Goal: Download file/media

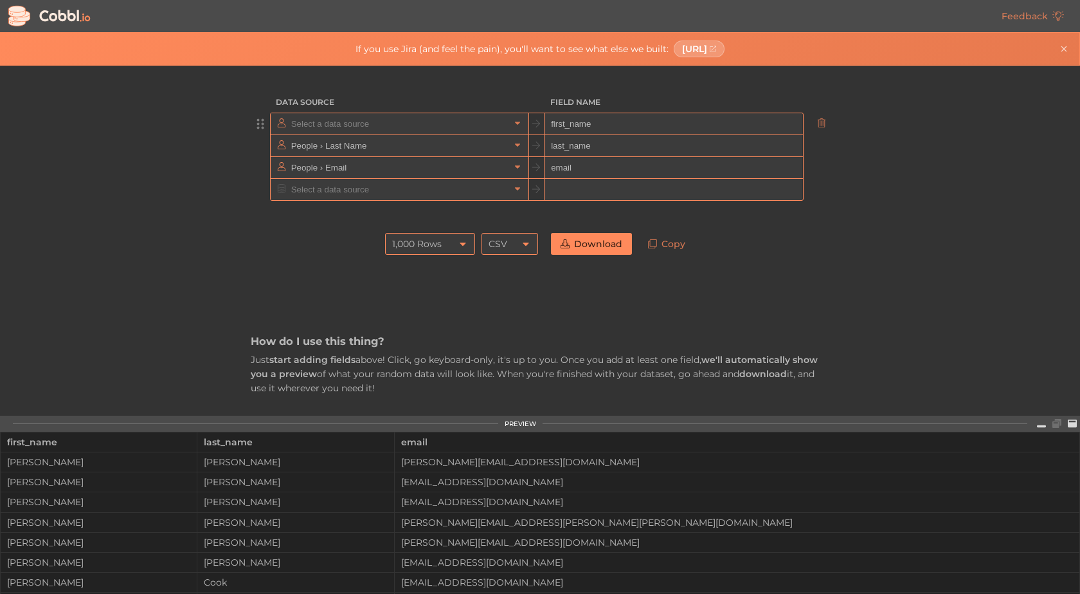
click at [358, 126] on input "text" at bounding box center [399, 123] width 222 height 21
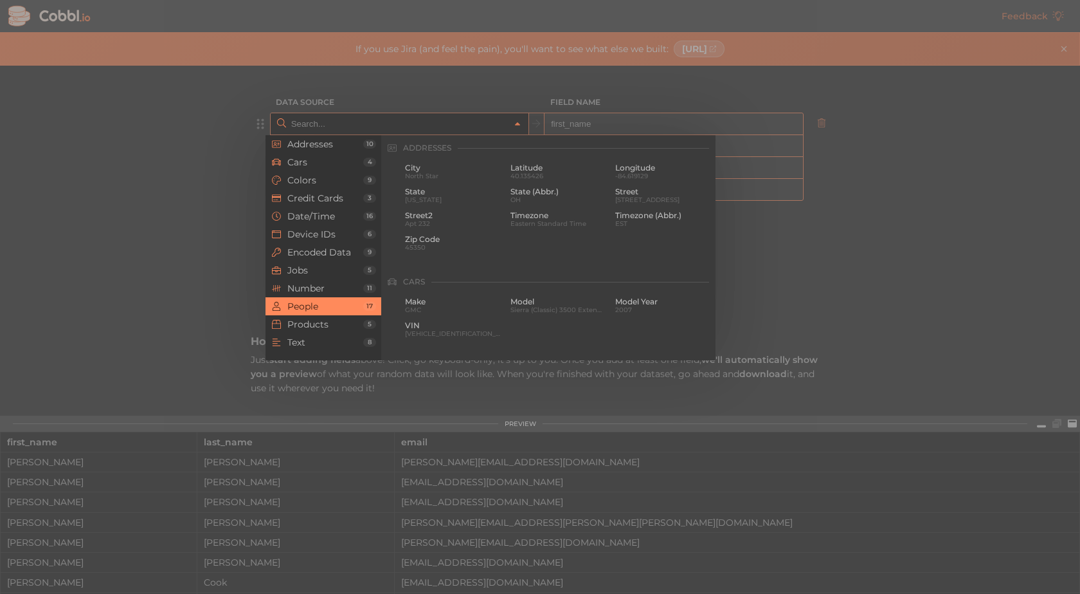
scroll to position [990, 0]
drag, startPoint x: 111, startPoint y: 149, endPoint x: 143, endPoint y: 152, distance: 31.6
click at [113, 149] on div at bounding box center [540, 297] width 1080 height 594
type input "People › First Name"
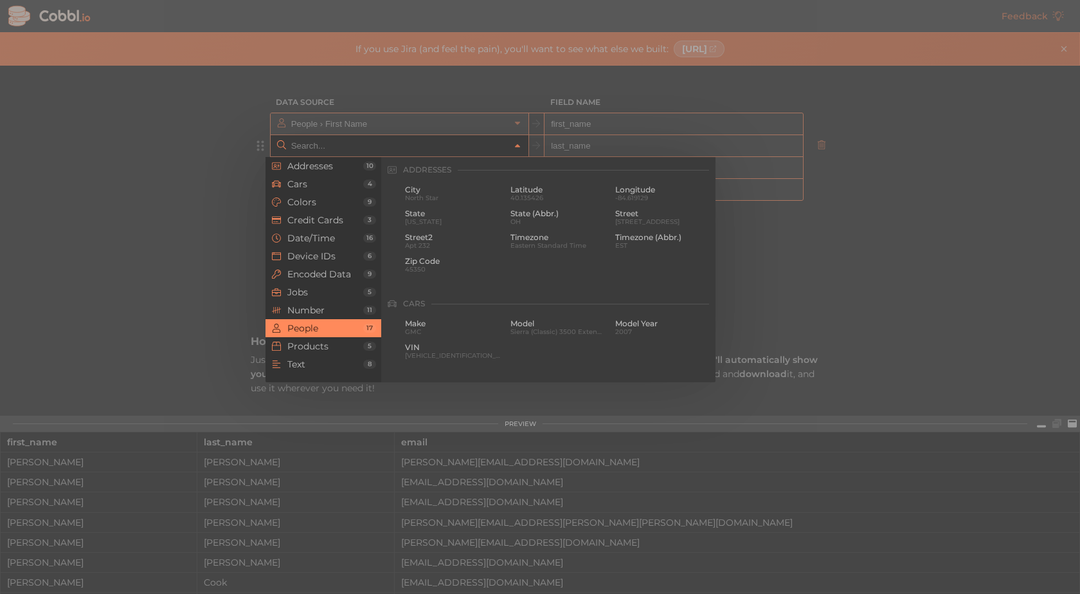
click at [325, 140] on input "text" at bounding box center [399, 145] width 222 height 21
click at [167, 163] on div at bounding box center [540, 297] width 1080 height 594
type input "People › Last Name"
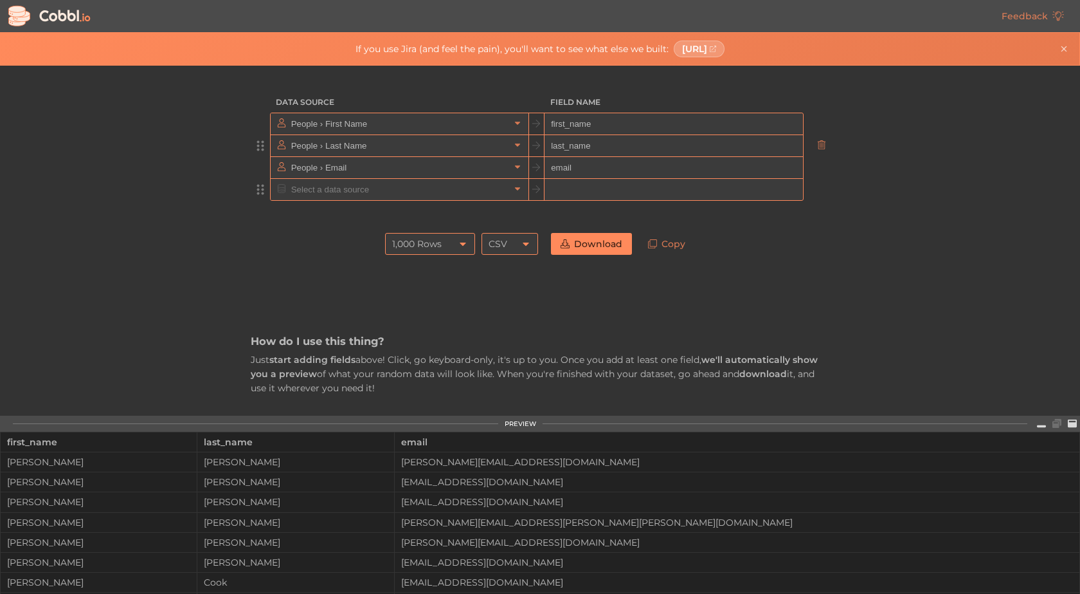
click at [313, 185] on input "text" at bounding box center [399, 189] width 222 height 21
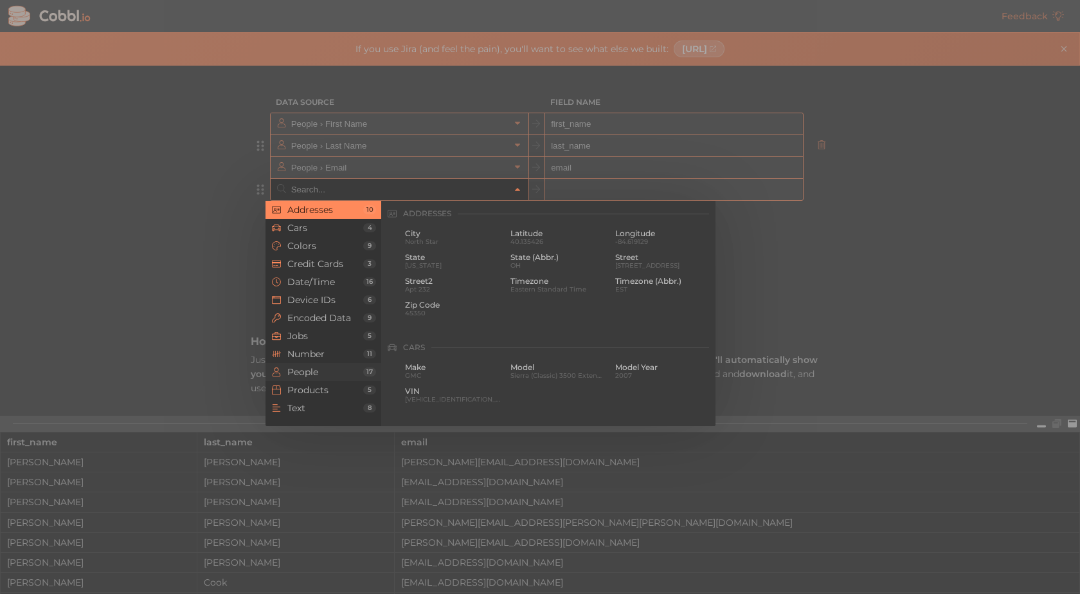
click at [313, 373] on span "People" at bounding box center [325, 372] width 76 height 10
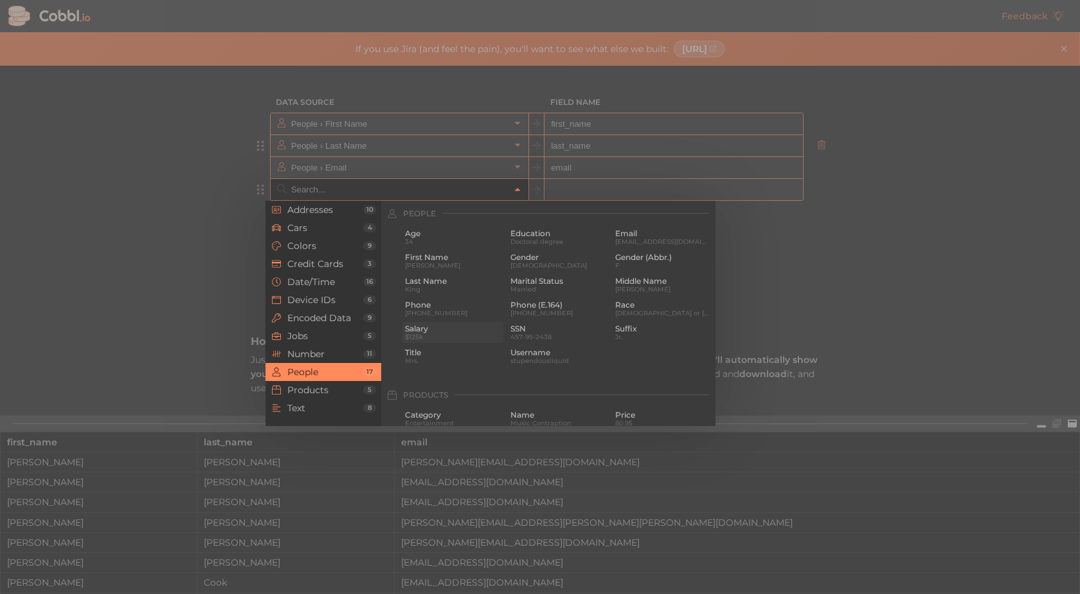
click at [417, 329] on span "Salary" at bounding box center [453, 328] width 96 height 9
type input "People › Salary"
type input "salary"
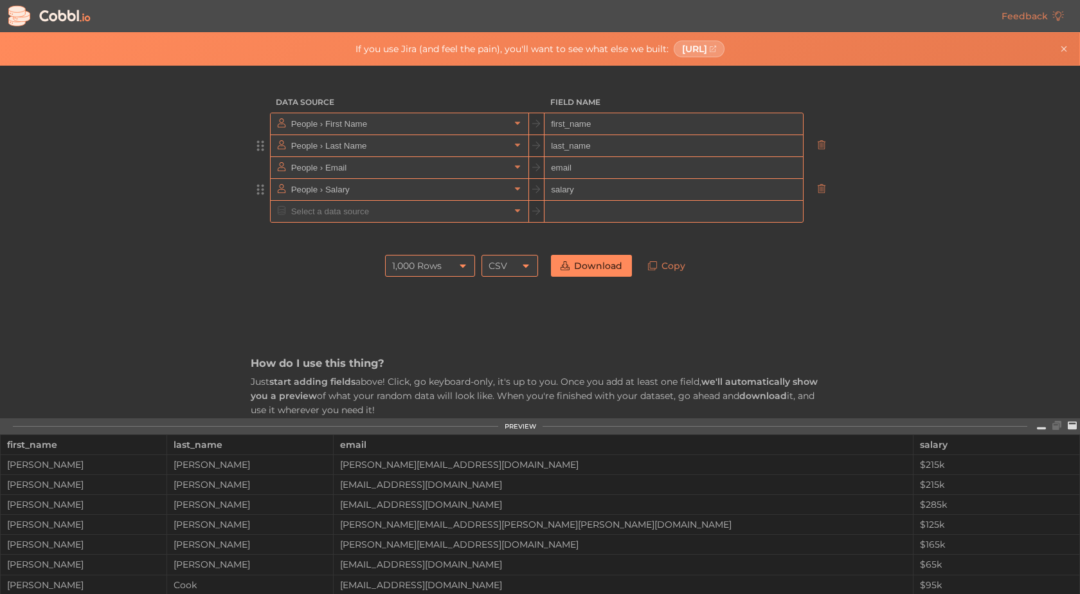
click at [409, 257] on div "1,000 Rows" at bounding box center [417, 266] width 50 height 22
click at [419, 343] on li "10,000 Rows" at bounding box center [426, 353] width 89 height 22
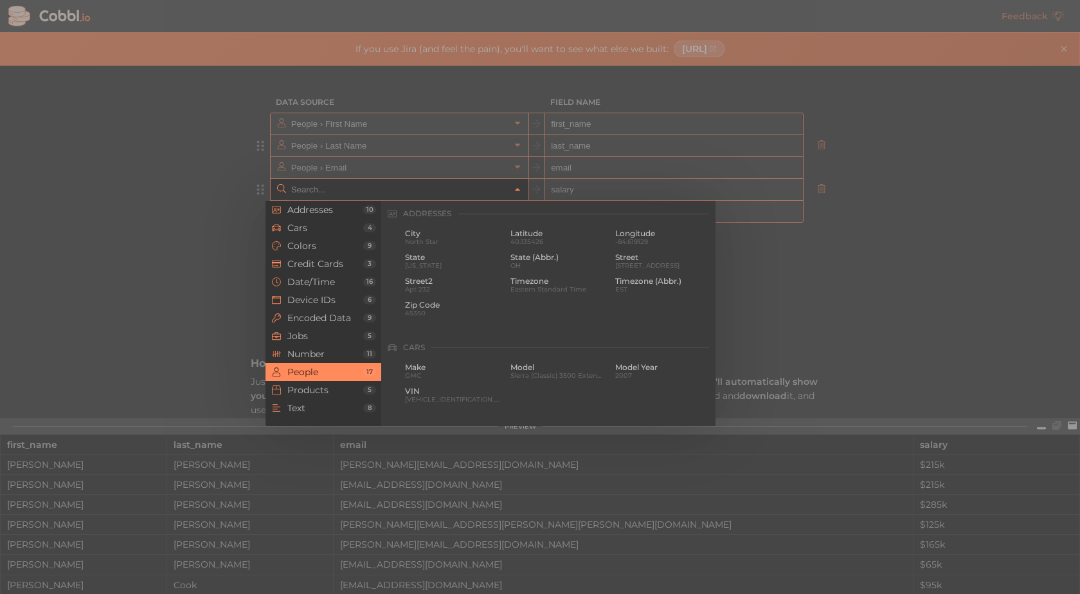
click at [368, 195] on input "text" at bounding box center [399, 189] width 222 height 21
click at [224, 204] on div at bounding box center [540, 297] width 1080 height 594
type input "People › Salary"
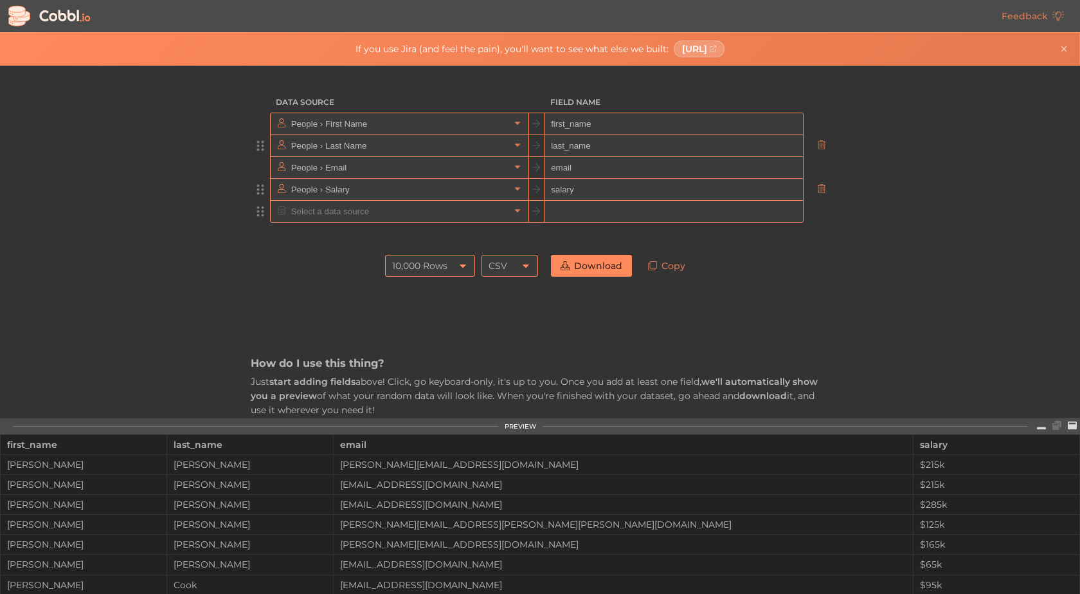
click at [317, 206] on input "text" at bounding box center [399, 211] width 222 height 21
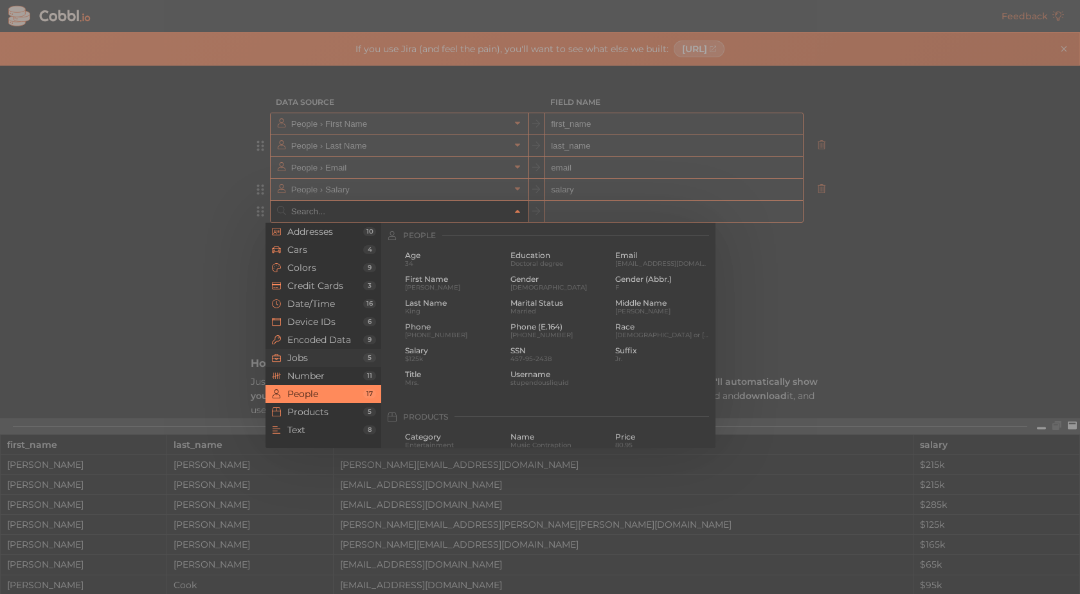
click at [338, 356] on span "Jobs" at bounding box center [325, 357] width 76 height 10
click at [325, 351] on li "Jobs 5" at bounding box center [324, 358] width 116 height 18
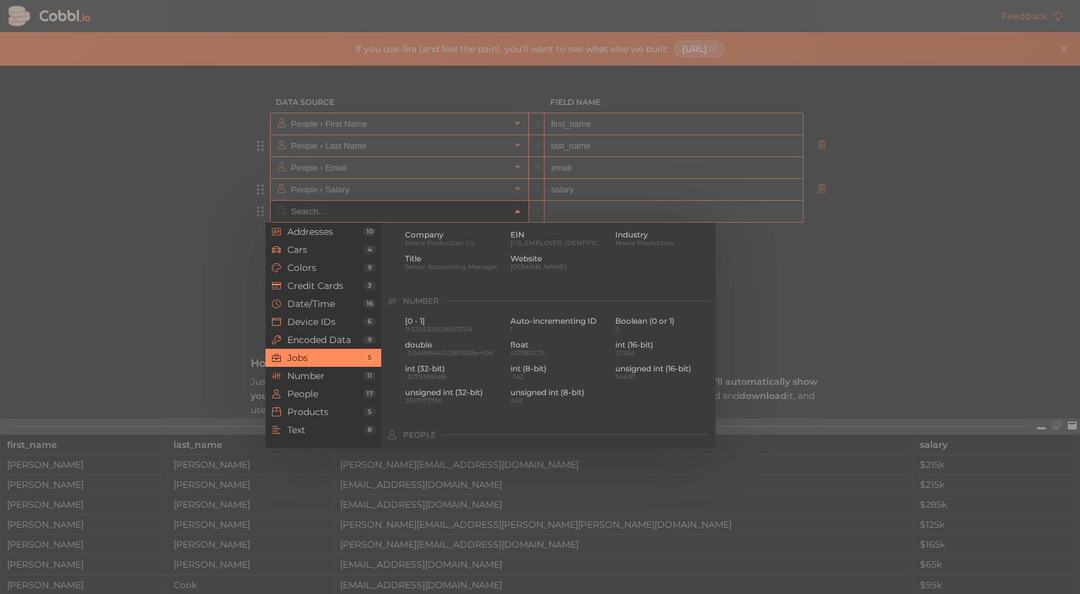
scroll to position [770, 0]
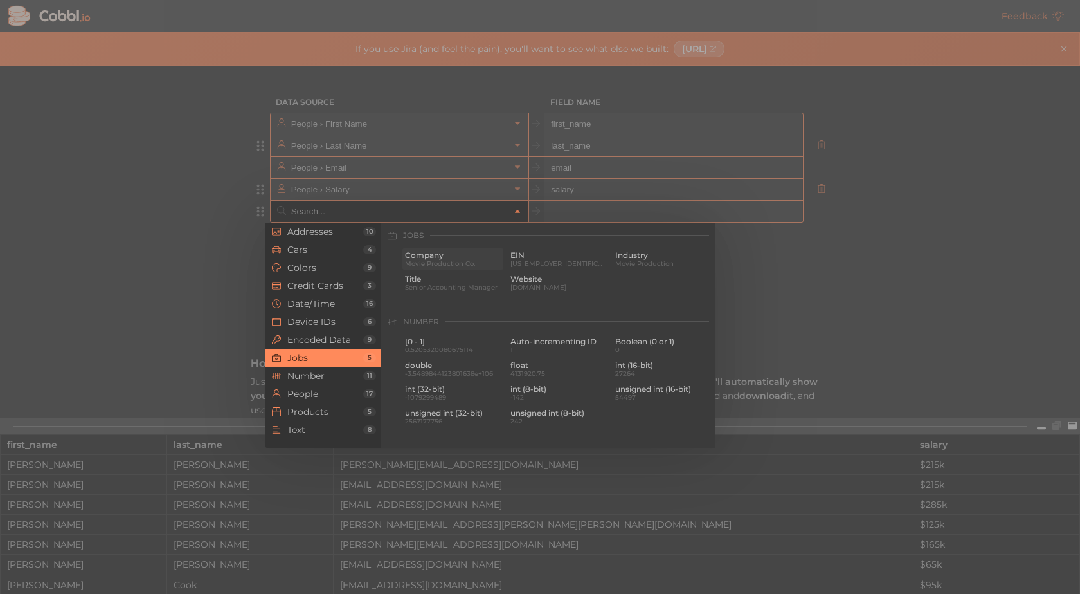
click at [428, 264] on span "Movie Production Co." at bounding box center [453, 263] width 96 height 7
type input "Jobs › Company"
type input "company"
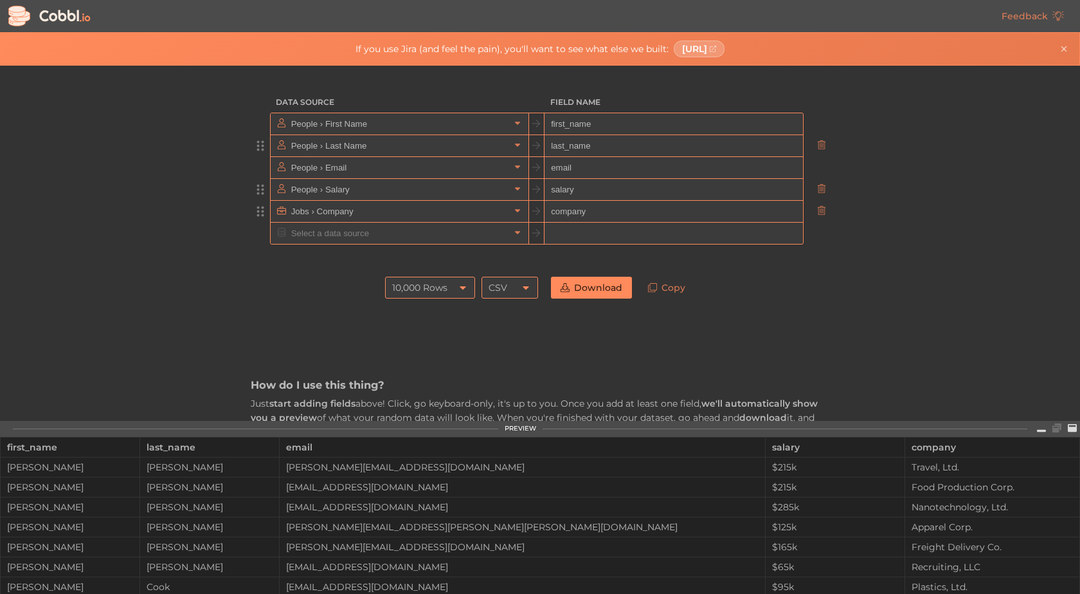
click at [618, 282] on link "Download" at bounding box center [591, 288] width 81 height 22
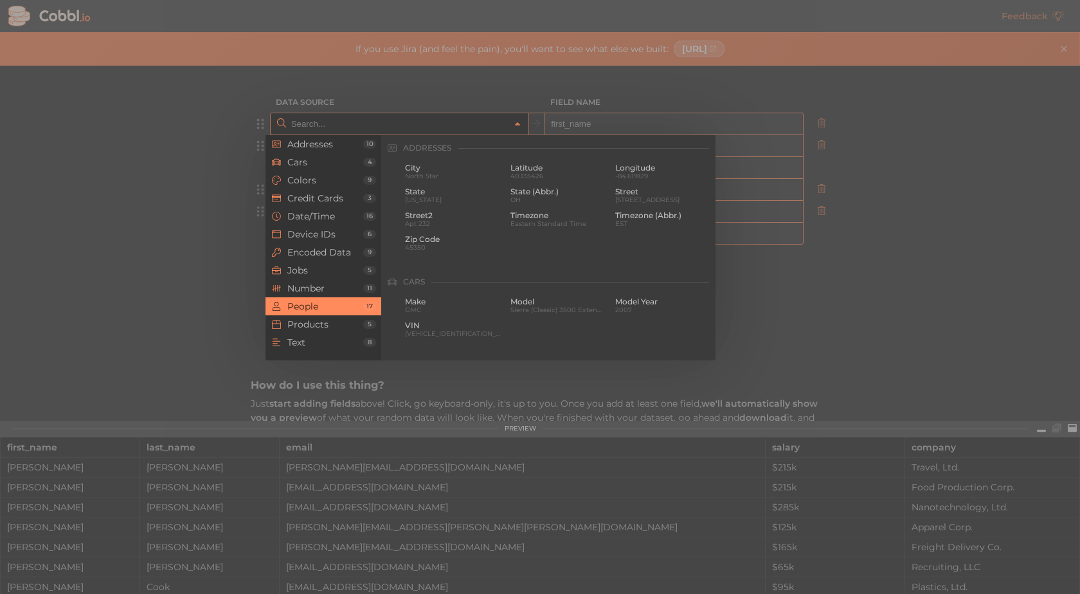
click at [358, 120] on input "text" at bounding box center [399, 123] width 222 height 21
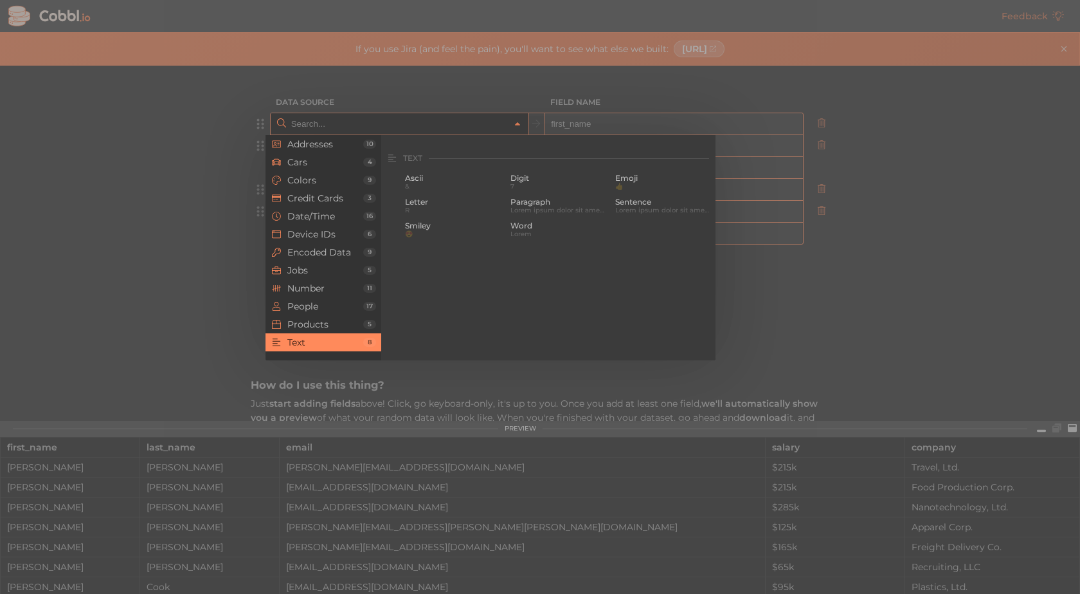
scroll to position [1119, 0]
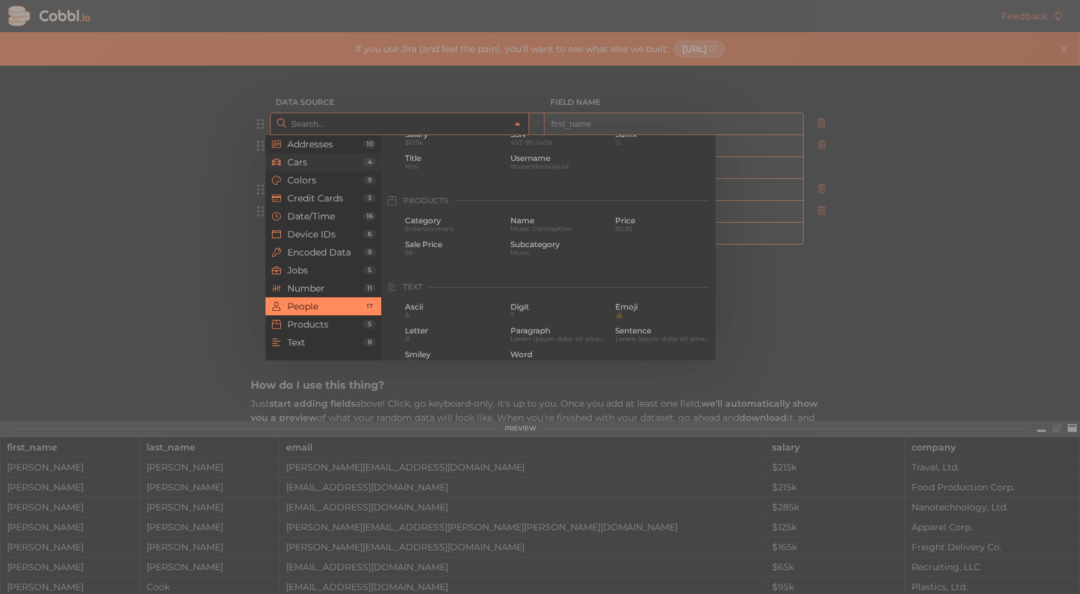
click at [288, 165] on span "Cars" at bounding box center [325, 162] width 76 height 10
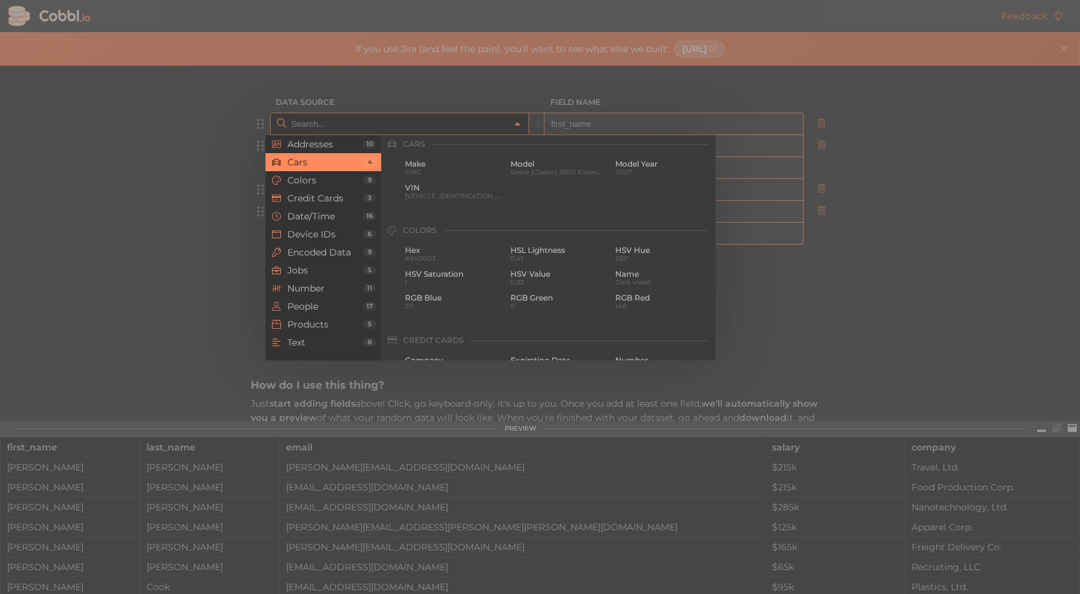
scroll to position [134, 0]
click at [307, 145] on span "Addresses" at bounding box center [325, 144] width 76 height 10
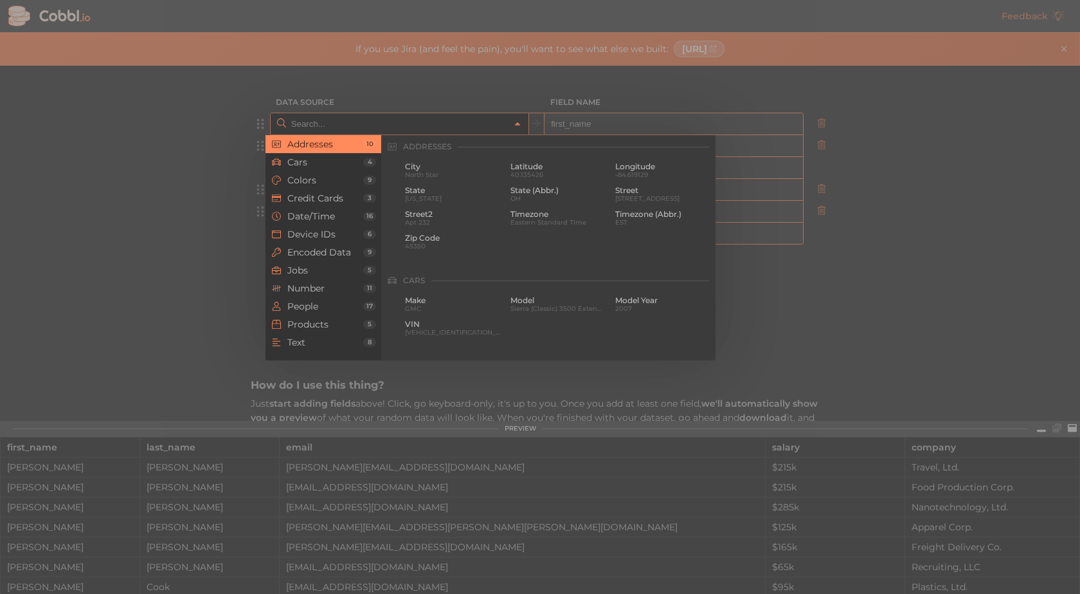
scroll to position [0, 0]
click at [309, 179] on span "Colors" at bounding box center [325, 180] width 76 height 10
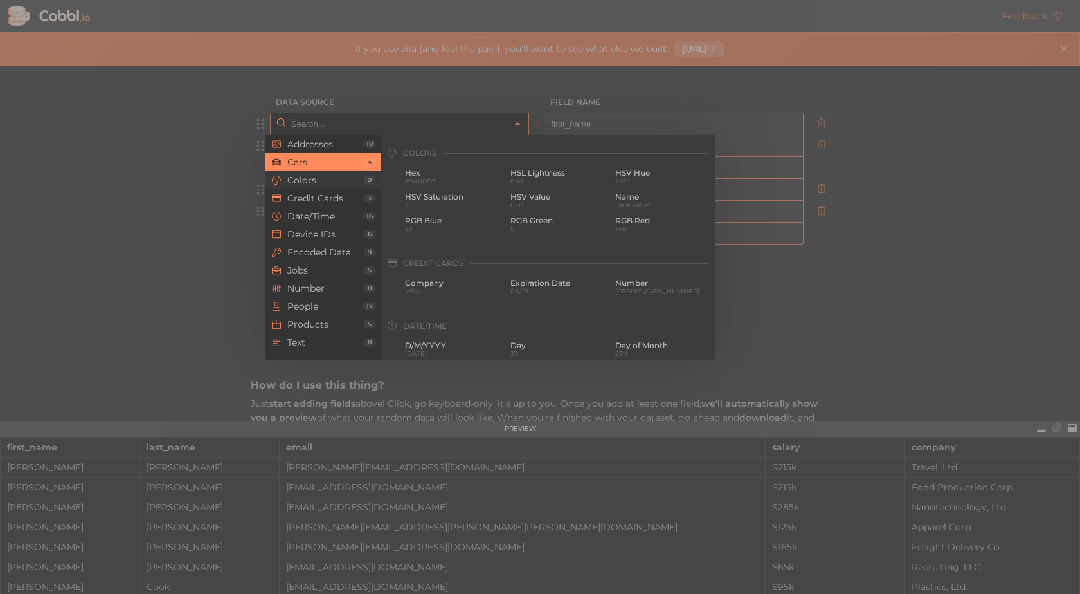
scroll to position [220, 0]
click at [311, 196] on span "Credit Cards" at bounding box center [325, 198] width 76 height 10
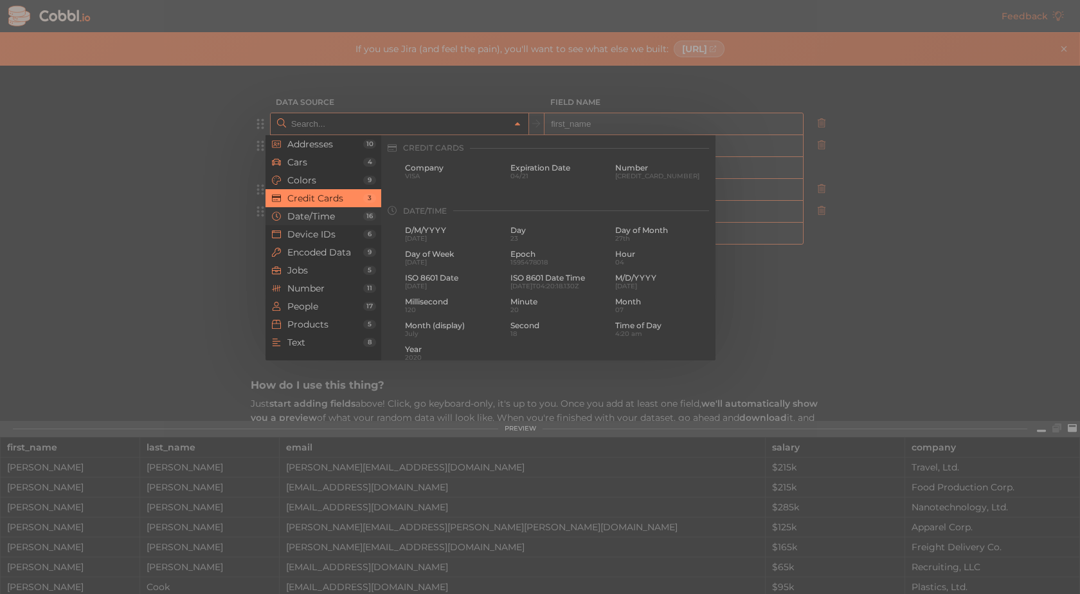
click at [330, 215] on span "Date/Time" at bounding box center [325, 216] width 76 height 10
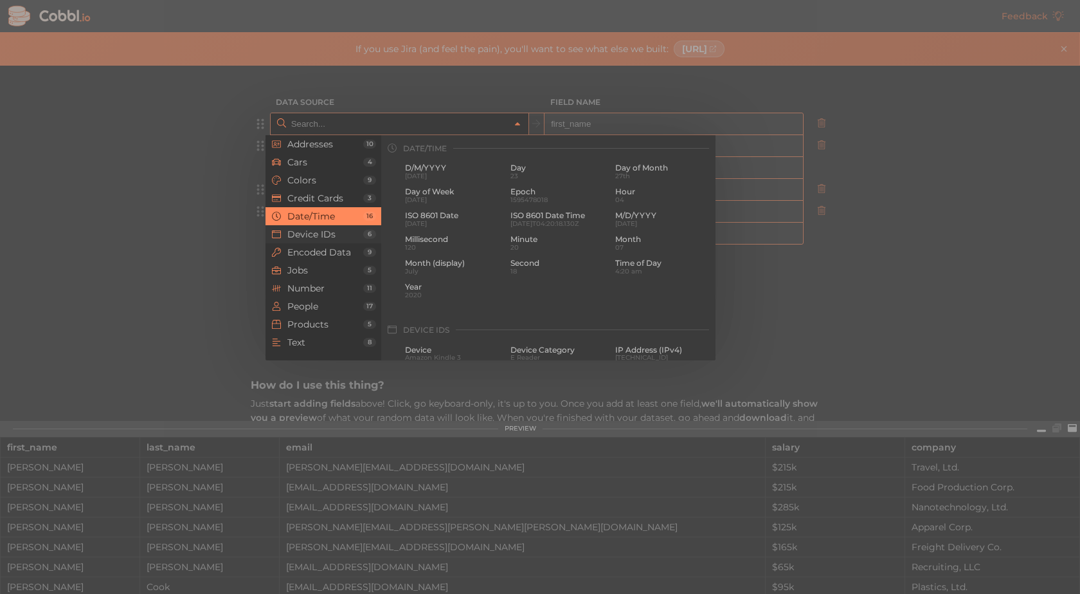
click at [319, 235] on span "Device IDs" at bounding box center [325, 234] width 76 height 10
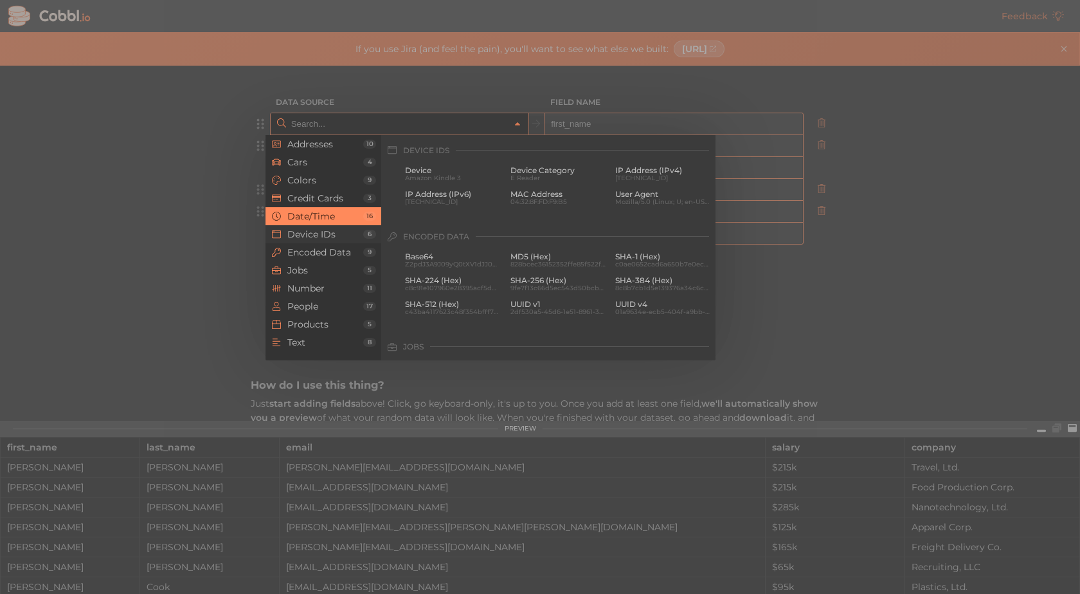
scroll to position [574, 0]
click at [307, 246] on li "Encoded Data 9" at bounding box center [324, 252] width 116 height 18
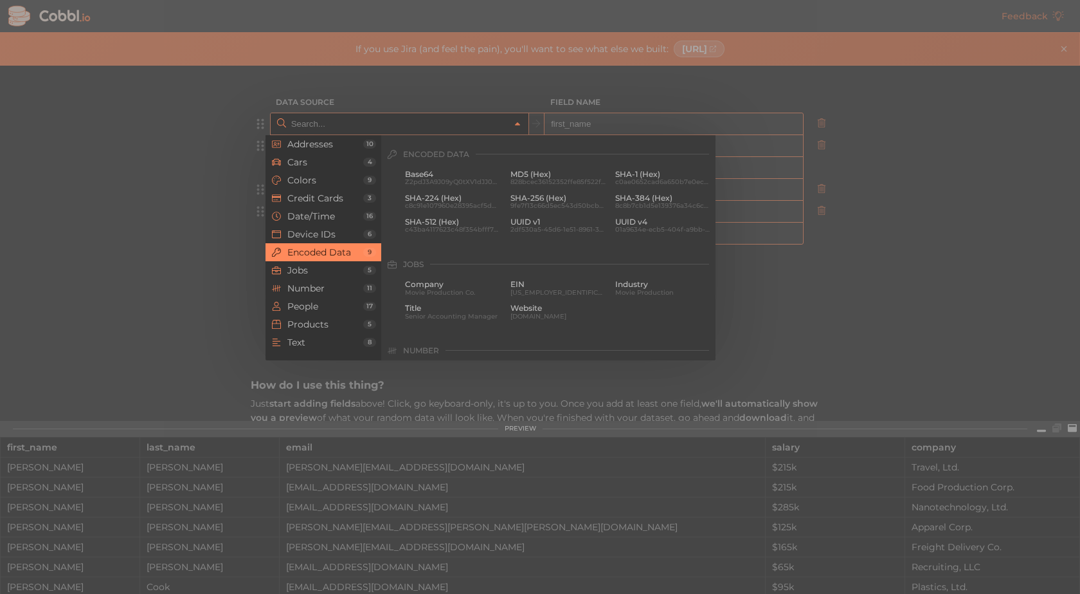
scroll to position [660, 0]
click at [298, 277] on li "Jobs 5" at bounding box center [324, 270] width 116 height 18
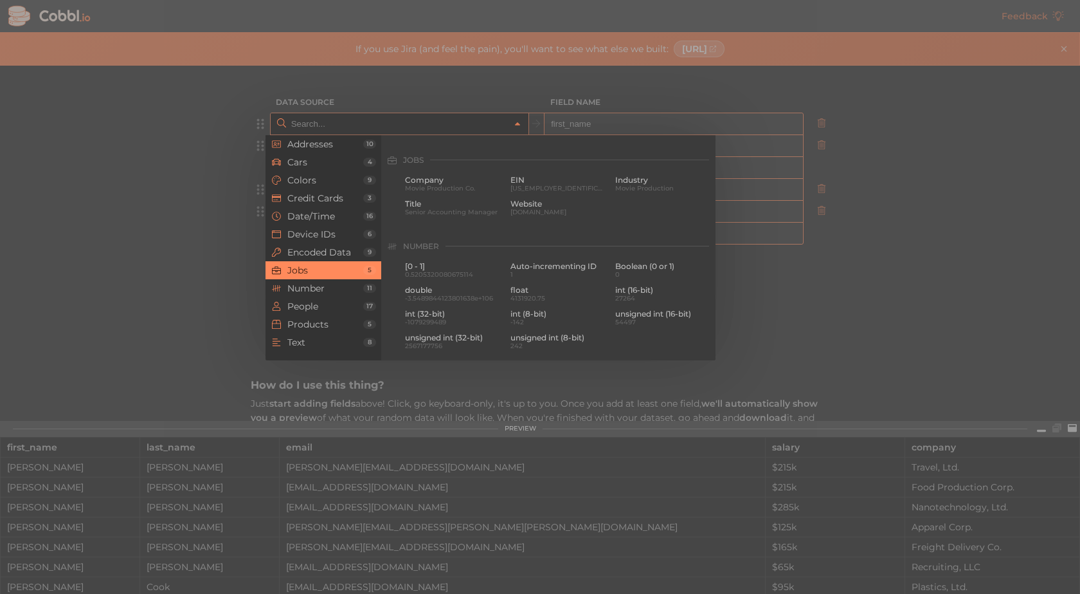
scroll to position [770, 0]
click at [338, 282] on li "Number 11" at bounding box center [324, 288] width 116 height 18
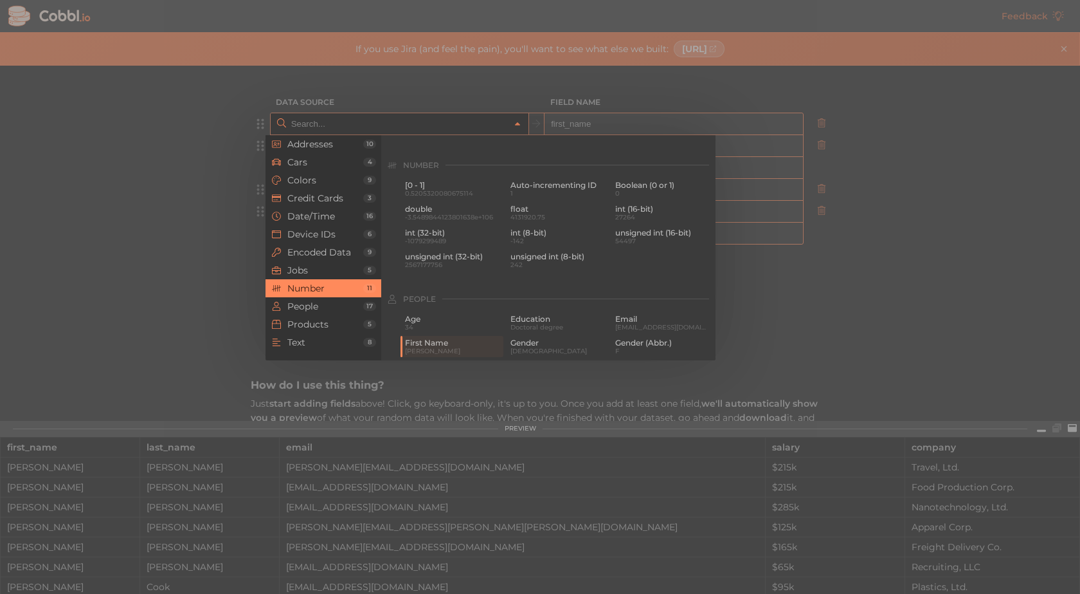
scroll to position [792, 0]
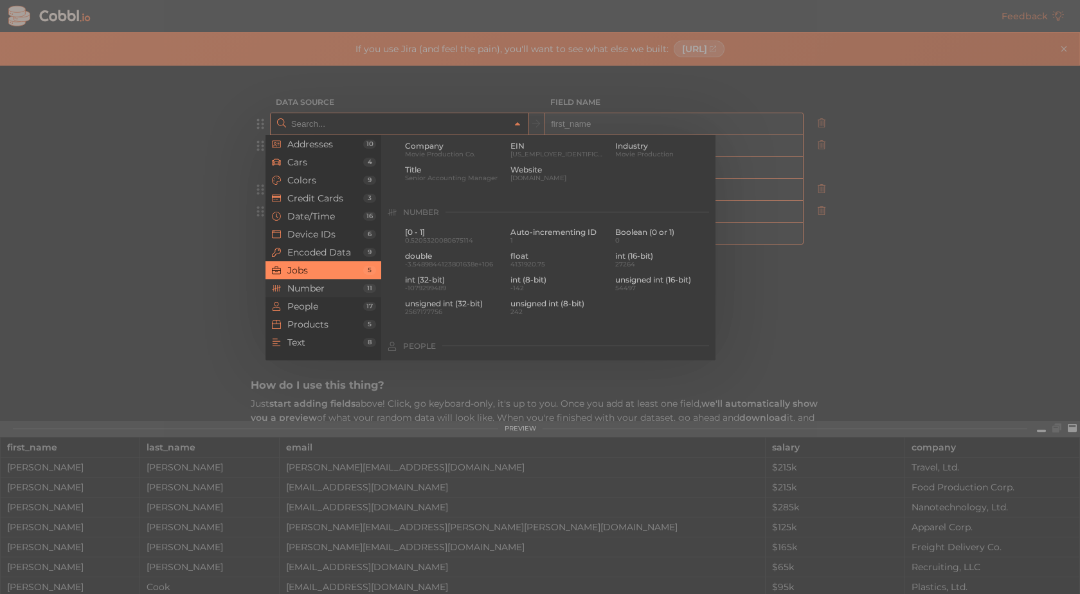
click at [332, 288] on span "Number" at bounding box center [325, 288] width 76 height 10
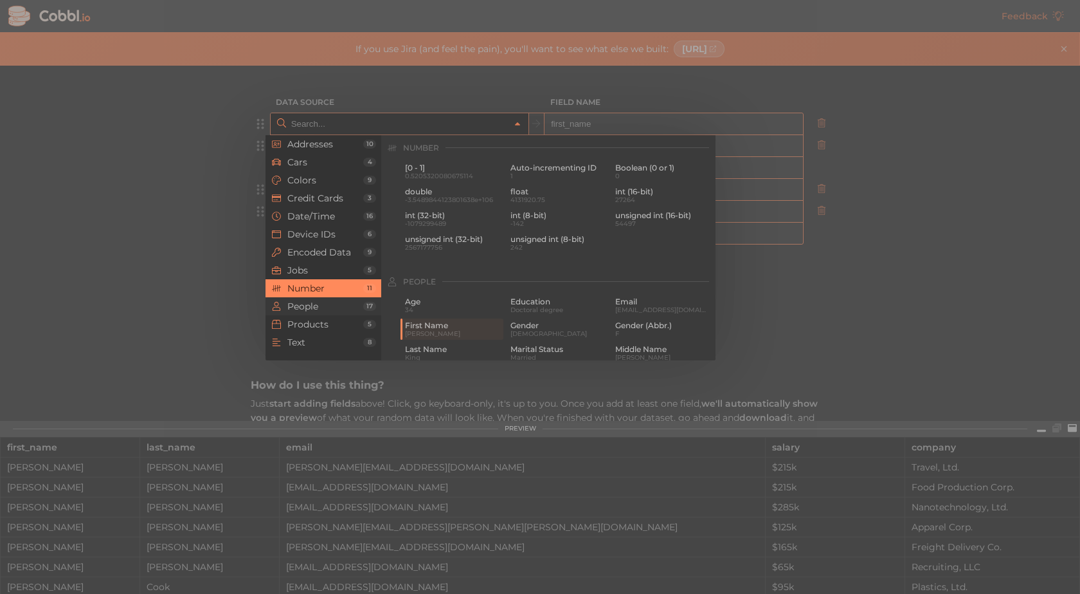
click at [329, 299] on li "People 17" at bounding box center [324, 306] width 116 height 18
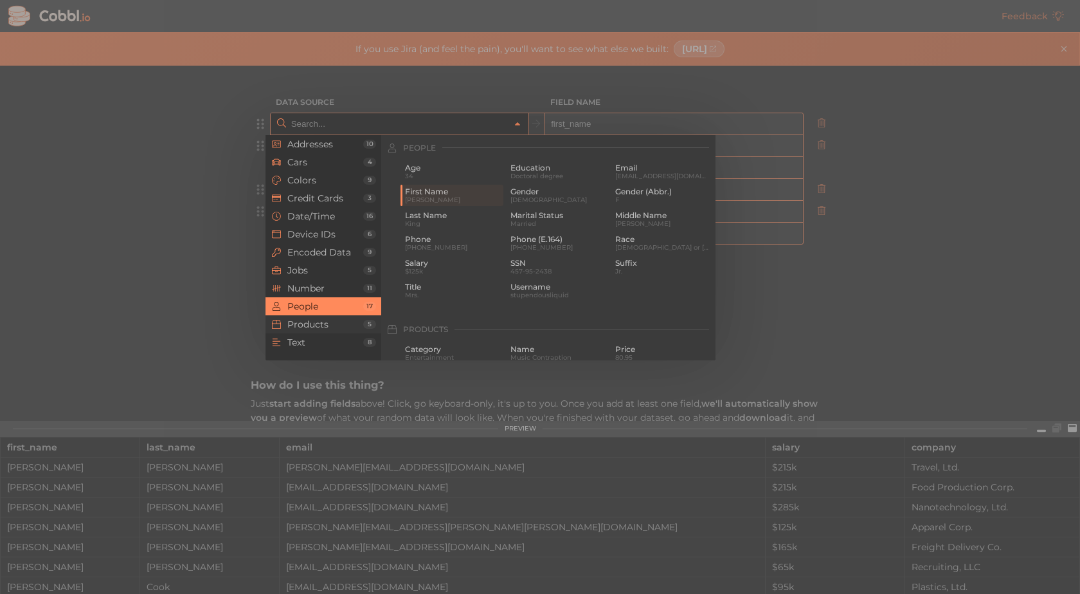
click at [330, 316] on li "Products 5" at bounding box center [324, 324] width 116 height 18
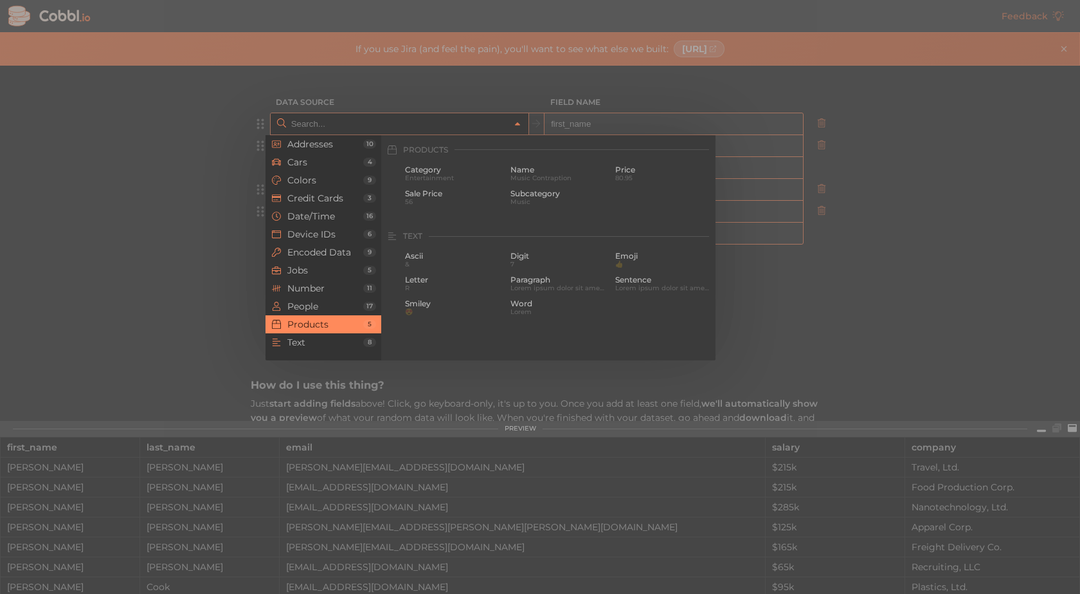
scroll to position [1172, 0]
click at [323, 338] on span "Text" at bounding box center [325, 342] width 76 height 10
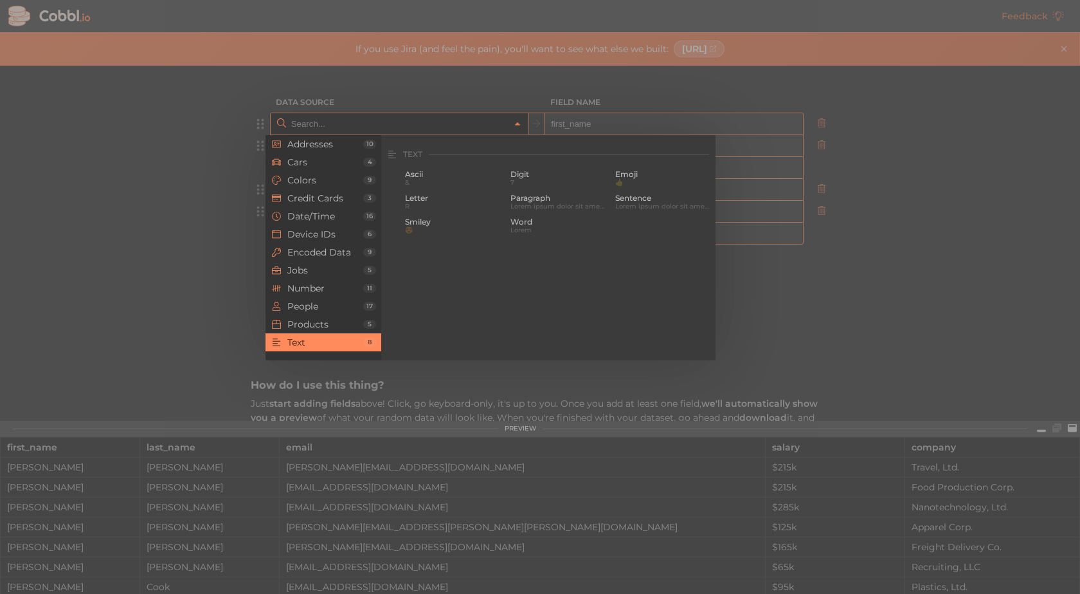
scroll to position [1258, 0]
type input "People › First Name"
